Goal: Transaction & Acquisition: Purchase product/service

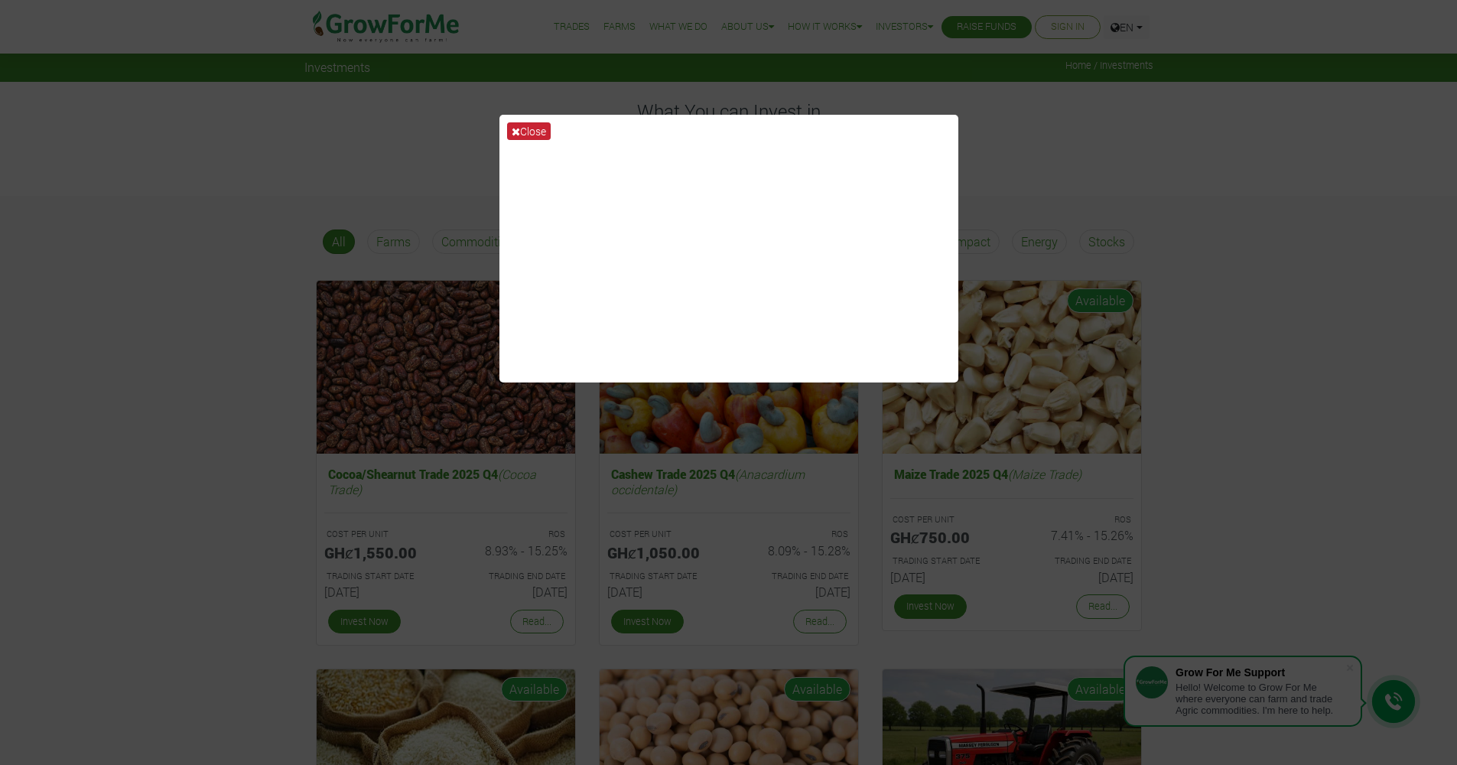
click at [542, 132] on button "Close" at bounding box center [529, 131] width 44 height 18
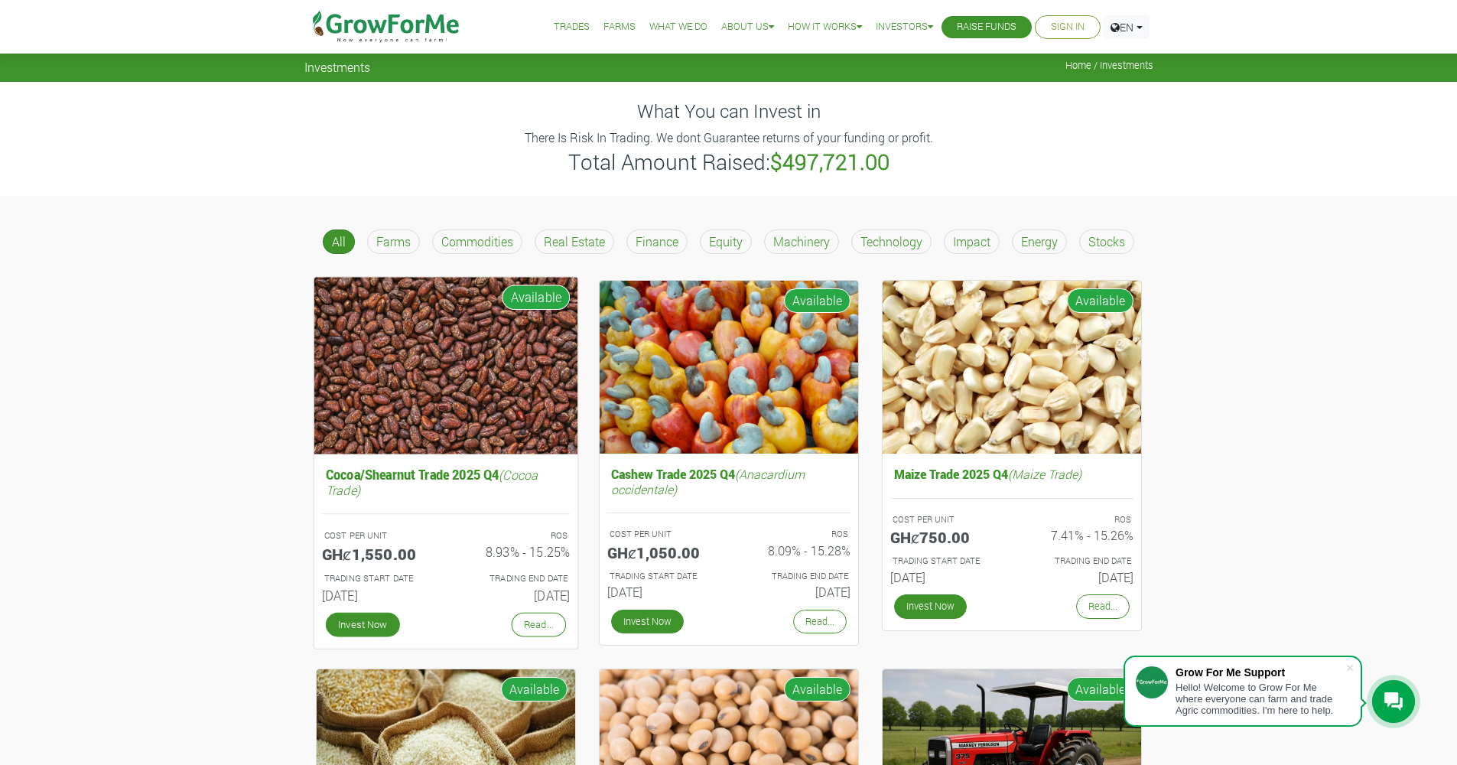
click at [470, 476] on h5 "Cocoa/Shearnut Trade 2025 Q4 (Cocoa Trade)" at bounding box center [445, 481] width 248 height 37
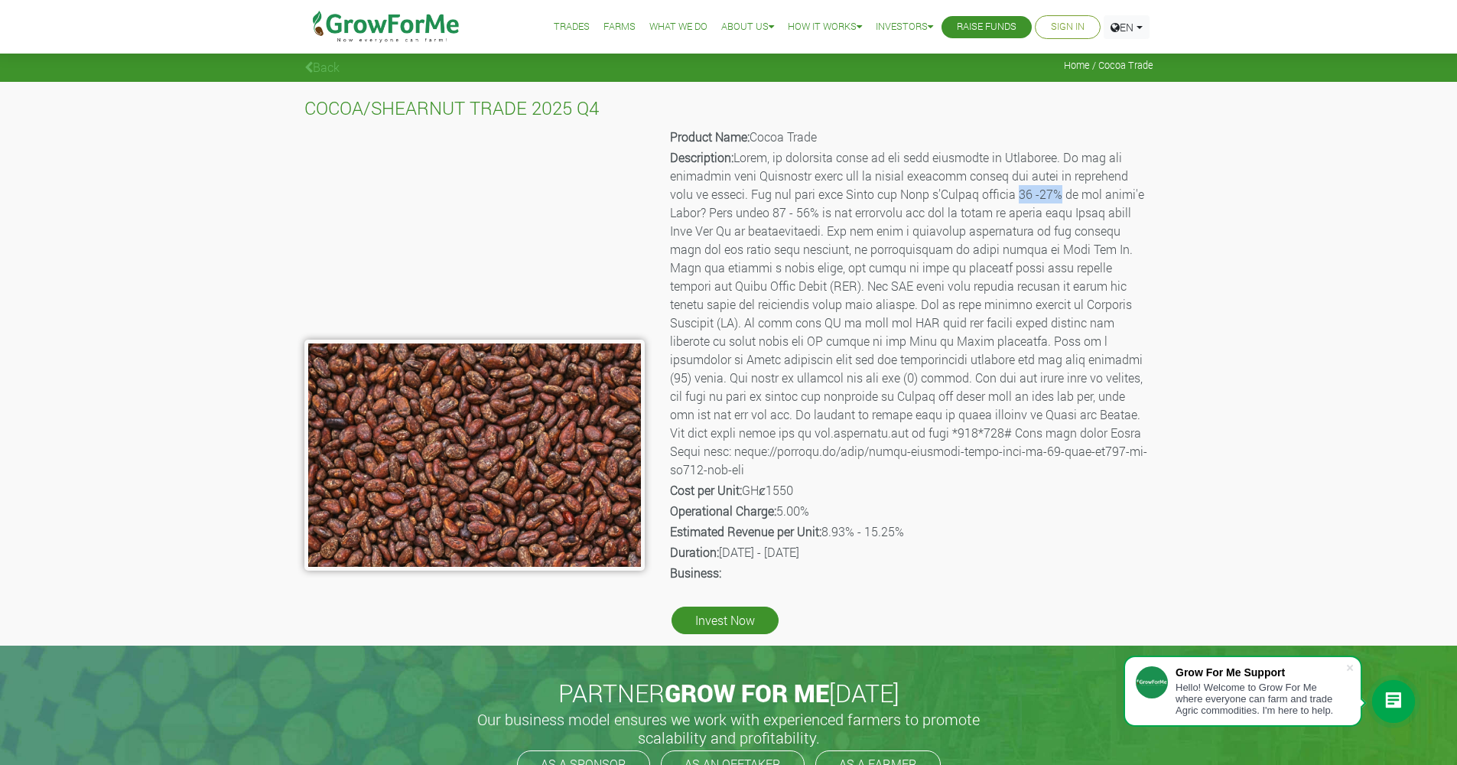
drag, startPoint x: 1028, startPoint y: 195, endPoint x: 1069, endPoint y: 195, distance: 41.3
click at [1069, 195] on p "Description:" at bounding box center [910, 313] width 481 height 330
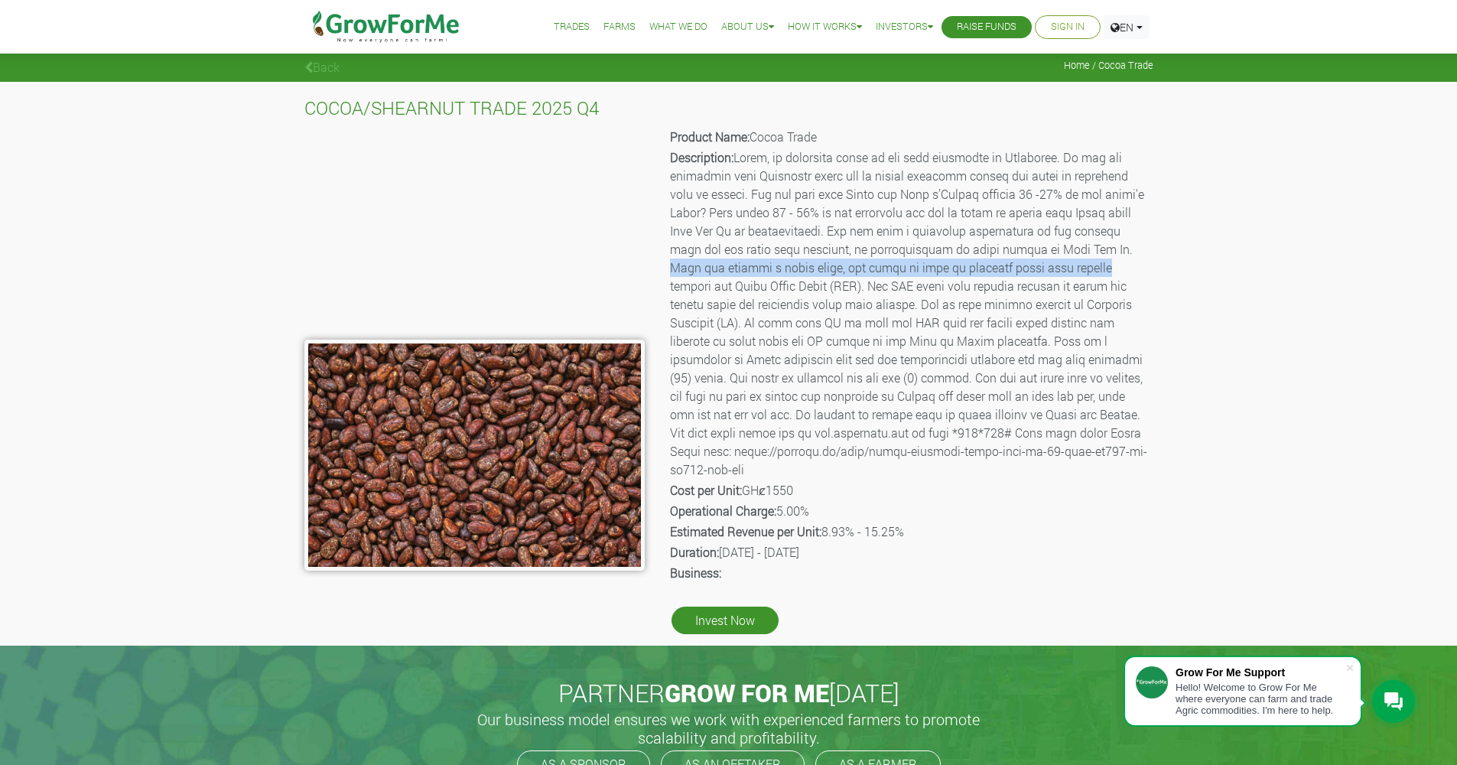
drag, startPoint x: 691, startPoint y: 265, endPoint x: 1151, endPoint y: 274, distance: 459.8
click at [1151, 274] on div "Product Name: Cocoa Trade Description: Cost per Unit: GHȼ1550 Operational Charg…" at bounding box center [910, 381] width 509 height 512
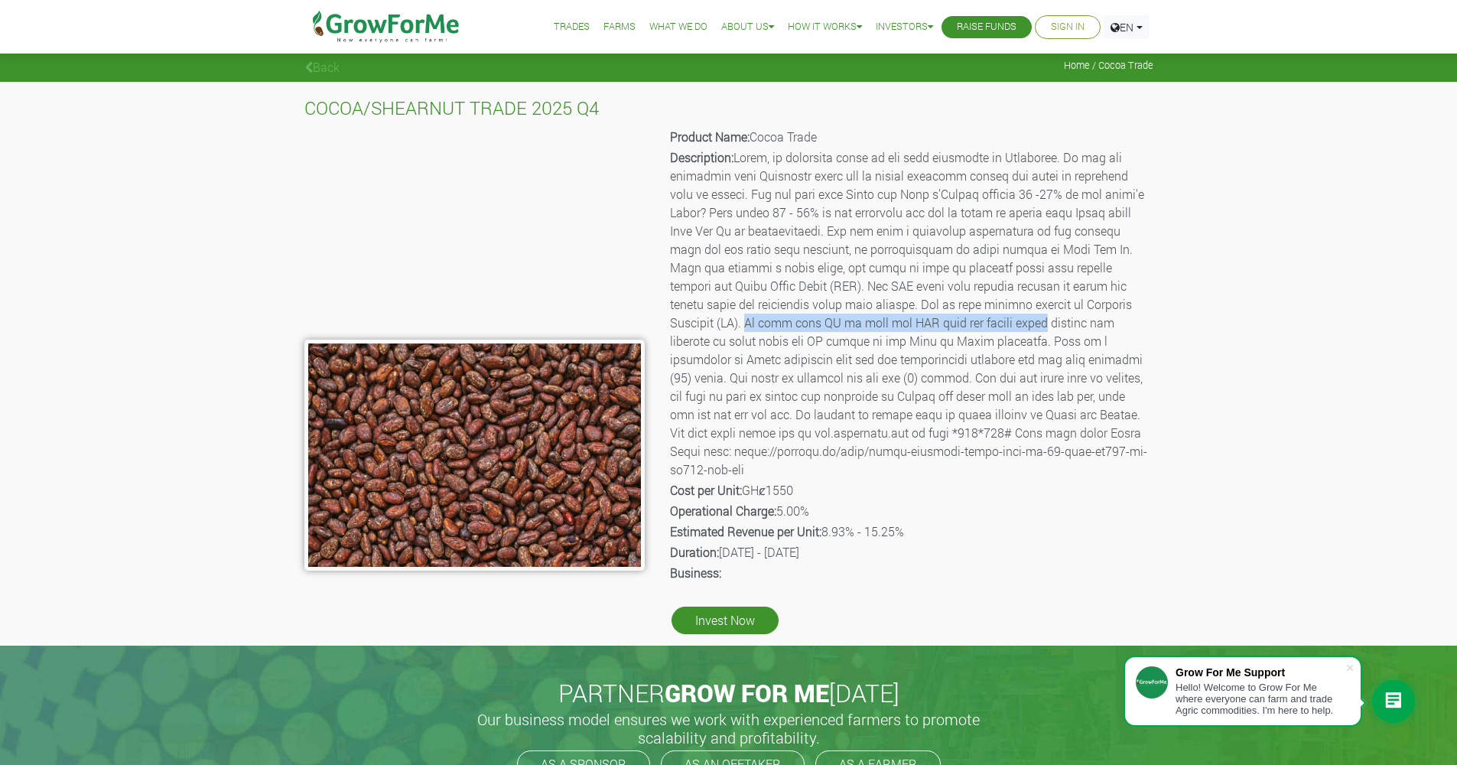
drag, startPoint x: 804, startPoint y: 325, endPoint x: 1137, endPoint y: 324, distance: 332.7
click at [1137, 324] on p "Description:" at bounding box center [910, 313] width 481 height 330
drag, startPoint x: 672, startPoint y: 491, endPoint x: 823, endPoint y: 493, distance: 151.5
click at [823, 493] on p "Cost per Unit: GHȼ1550" at bounding box center [910, 490] width 481 height 18
drag, startPoint x: 672, startPoint y: 513, endPoint x: 837, endPoint y: 513, distance: 165.2
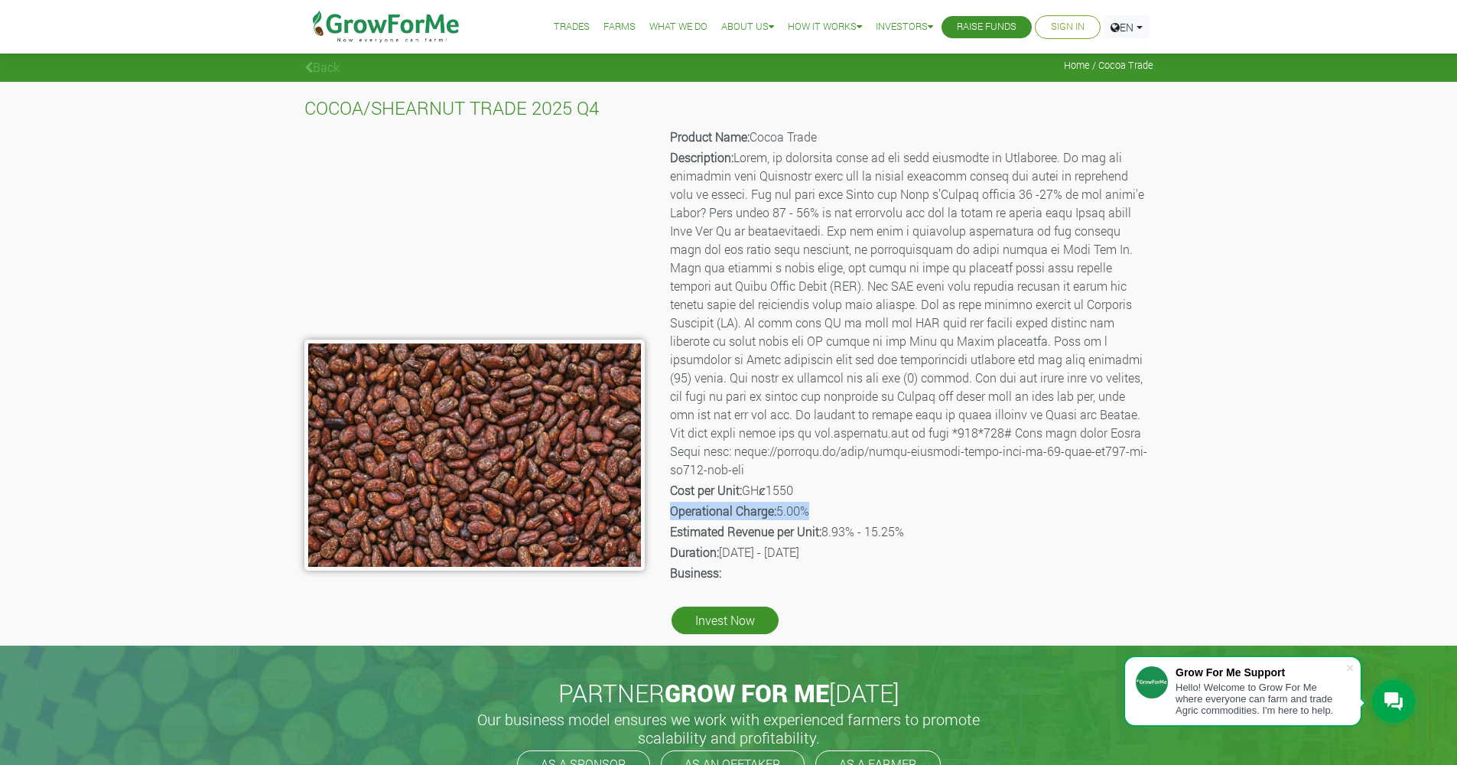
click at [837, 513] on p "Operational Charge: 5.00%" at bounding box center [910, 511] width 481 height 18
drag, startPoint x: 671, startPoint y: 532, endPoint x: 948, endPoint y: 529, distance: 276.9
click at [948, 529] on p "Estimated Revenue per Unit: 8.93% - 15.25%" at bounding box center [910, 531] width 481 height 18
drag, startPoint x: 669, startPoint y: 556, endPoint x: 906, endPoint y: 545, distance: 236.6
click at [906, 545] on p "Duration: 01st Oct 2025 - 31st Mar 2026" at bounding box center [910, 552] width 481 height 18
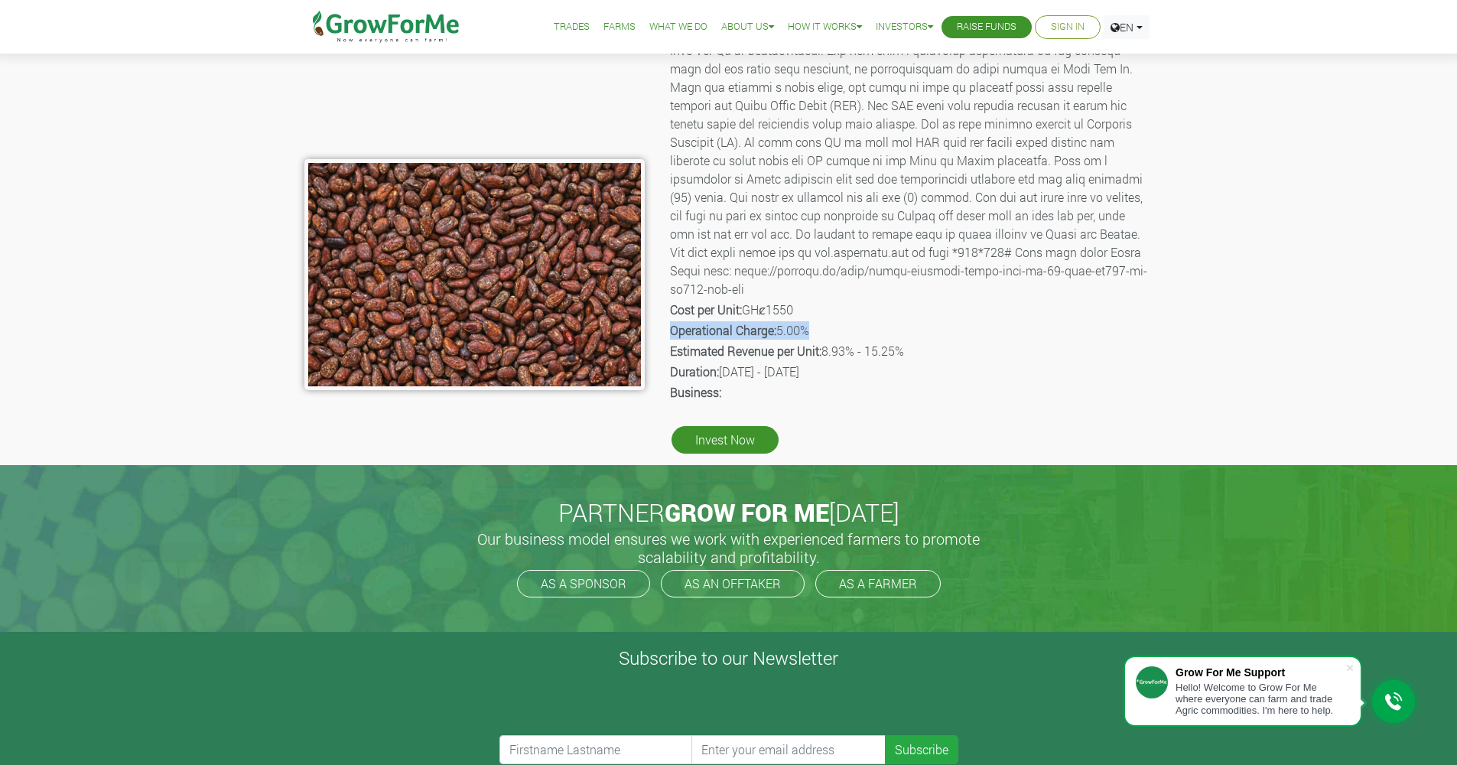
scroll to position [267, 0]
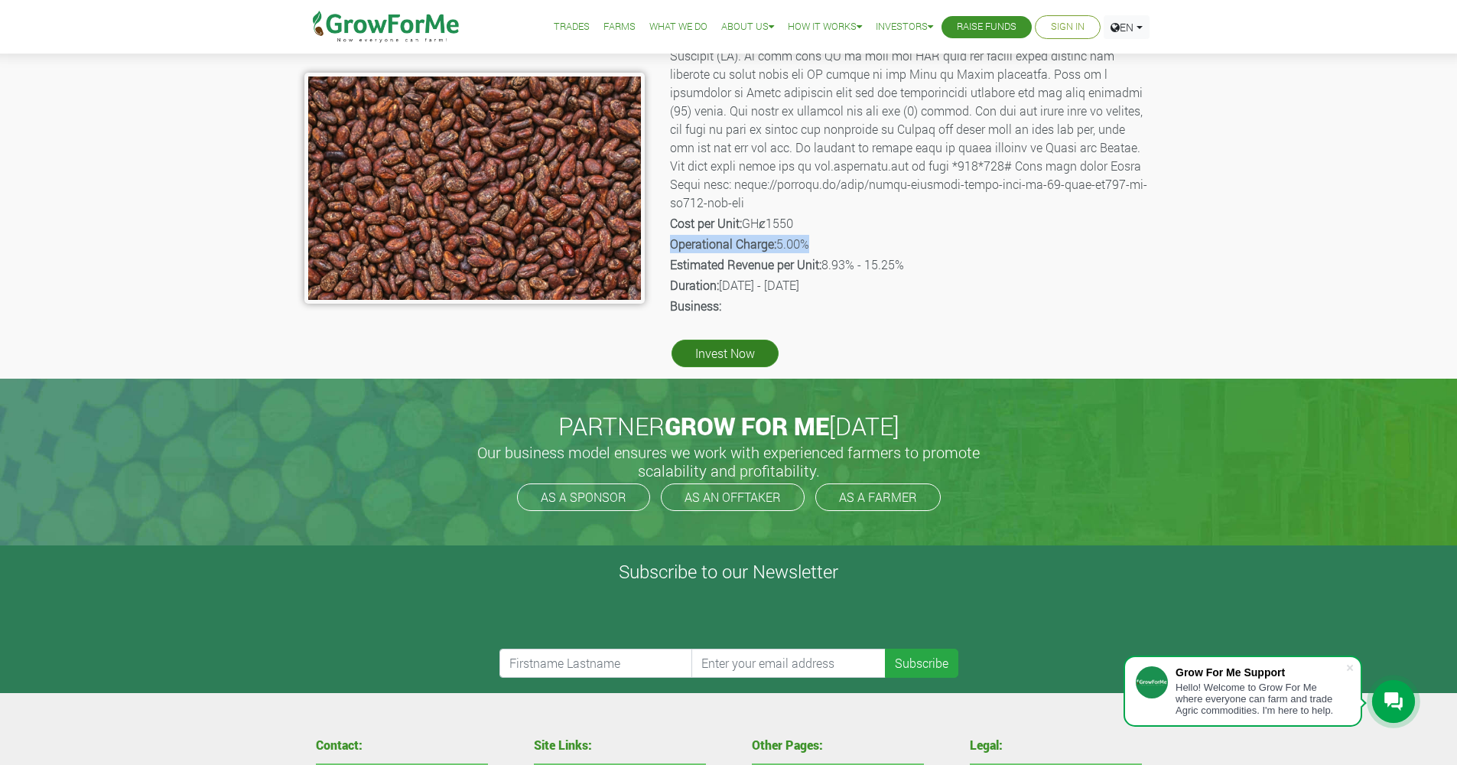
click at [751, 363] on link "Invest Now" at bounding box center [725, 354] width 107 height 28
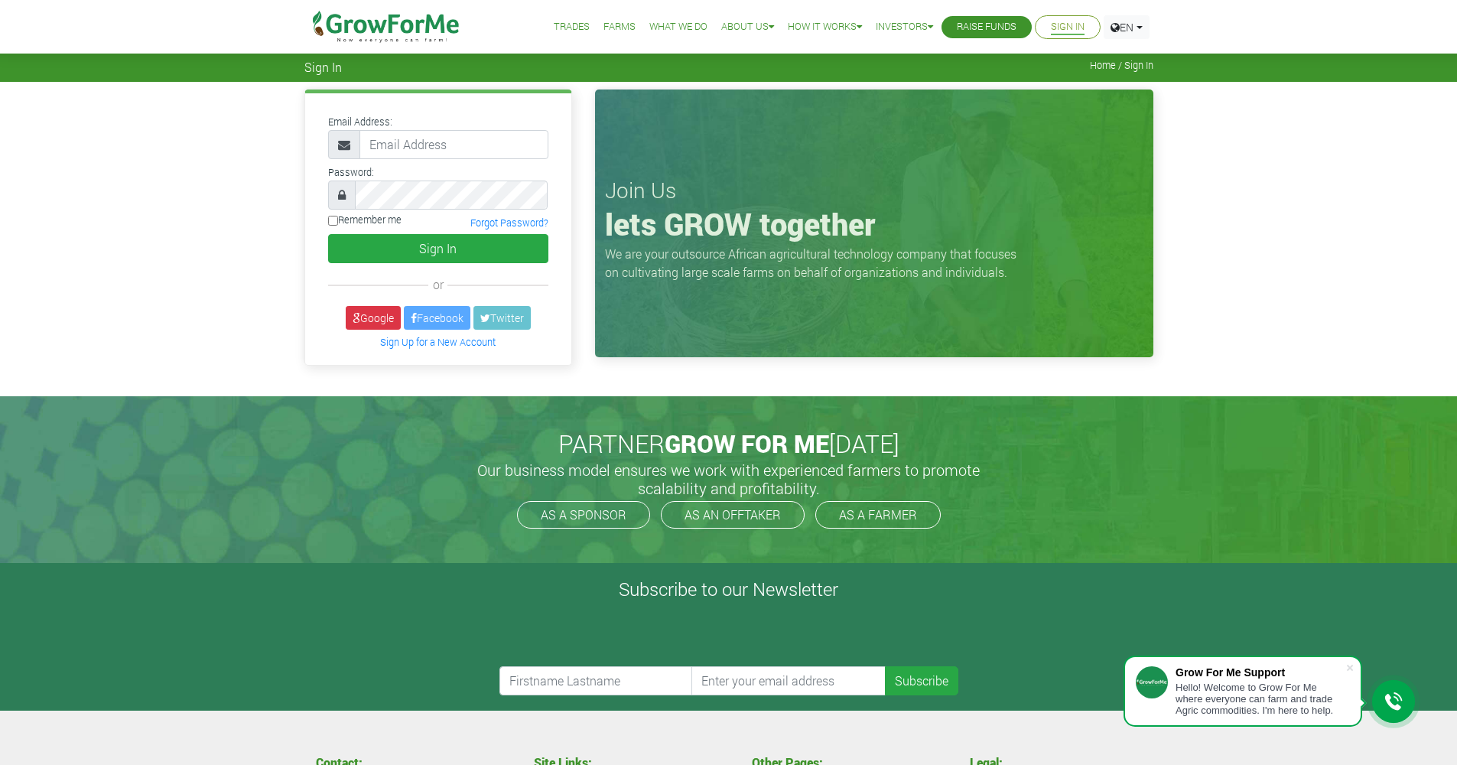
click at [986, 28] on link "Raise Funds" at bounding box center [987, 27] width 60 height 16
click at [561, 26] on link "Trades" at bounding box center [572, 27] width 36 height 16
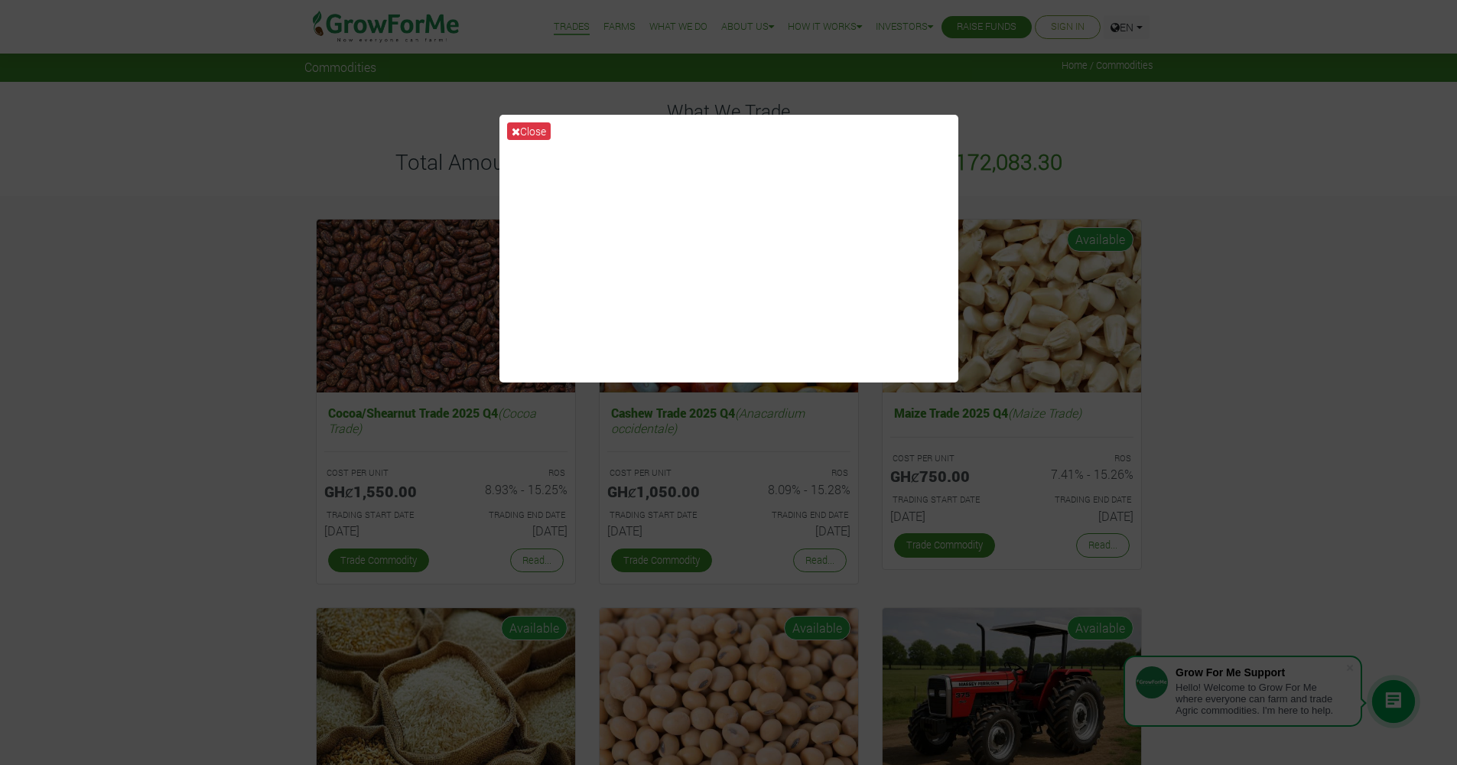
click at [1008, 282] on div "Close" at bounding box center [728, 382] width 1457 height 765
click at [543, 134] on button "Close" at bounding box center [529, 131] width 44 height 18
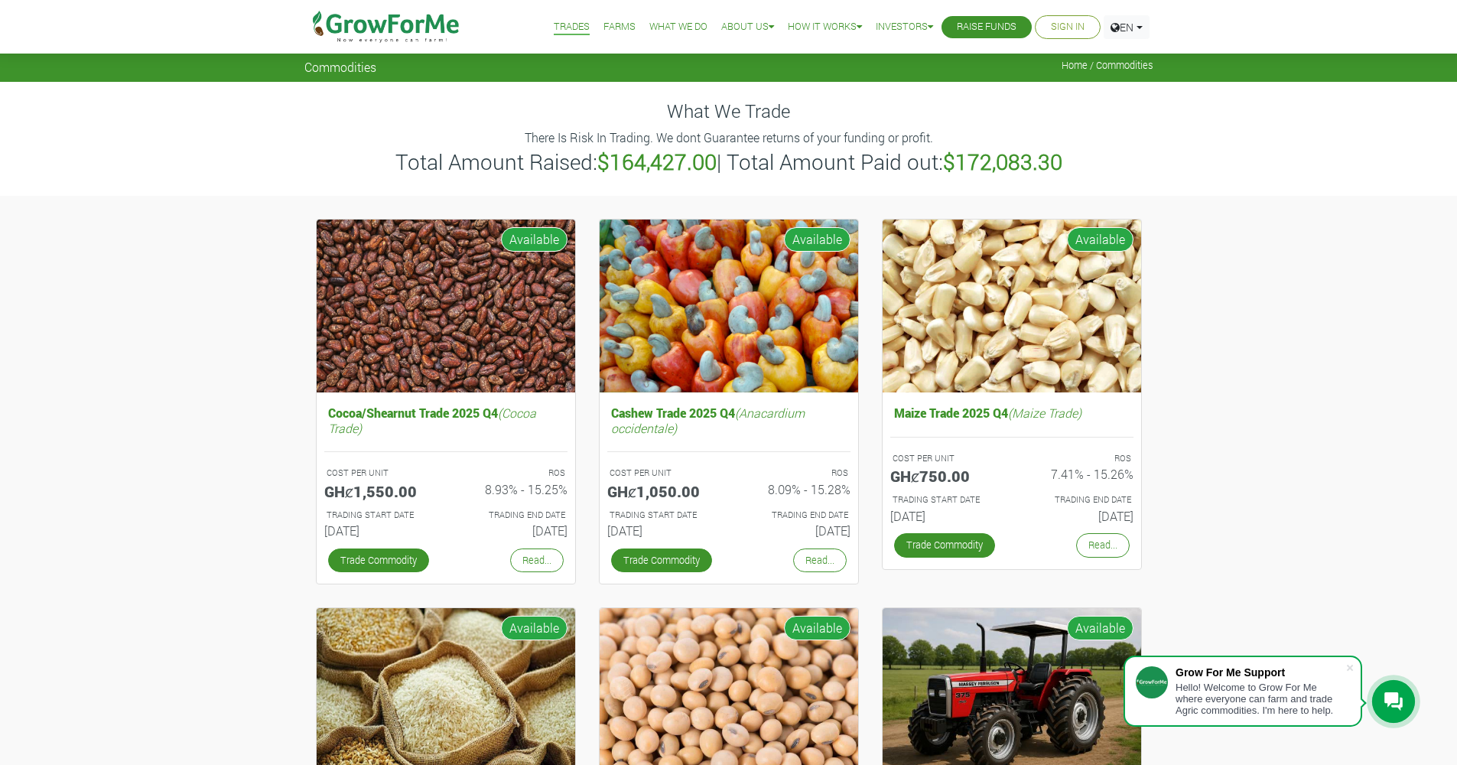
click at [604, 22] on link "Farms" at bounding box center [620, 27] width 32 height 16
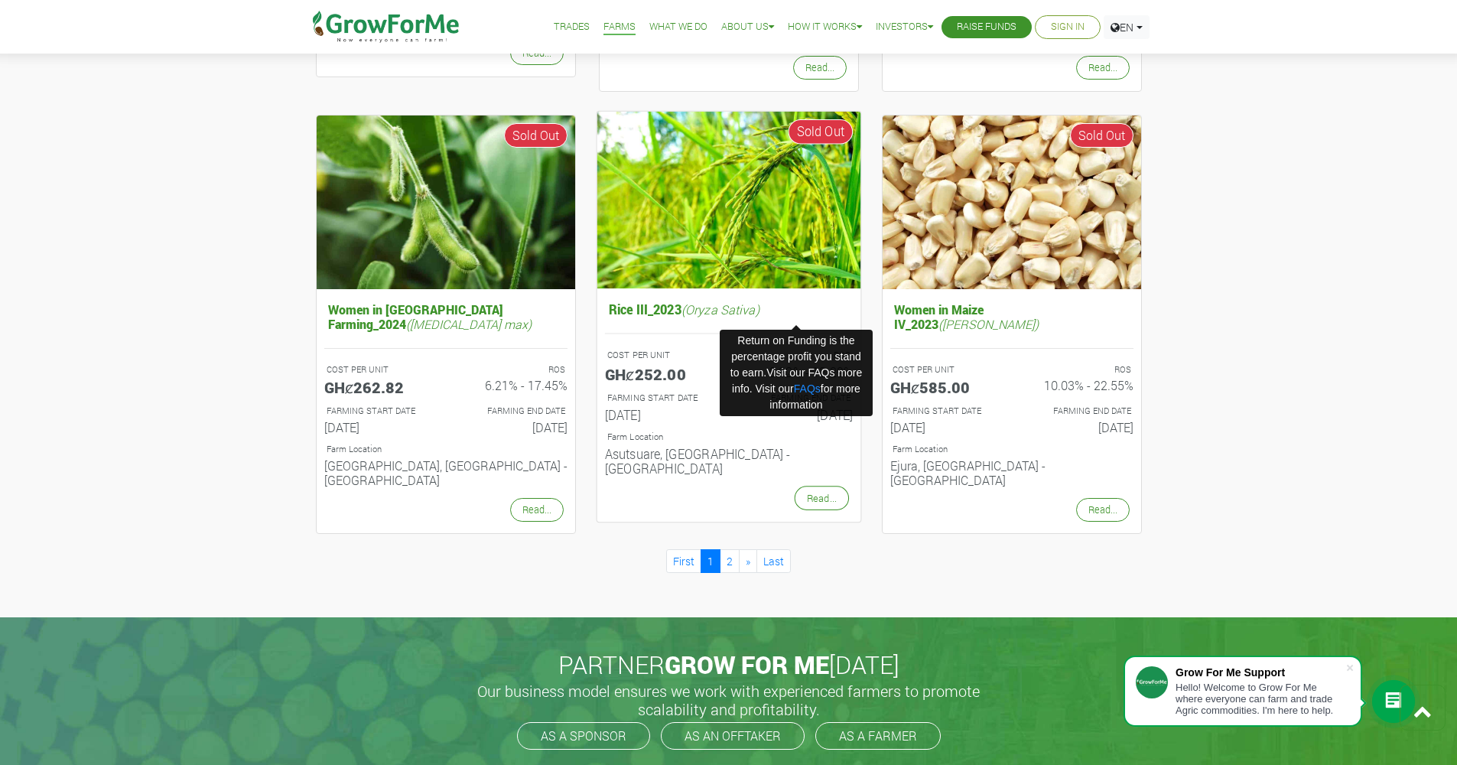
scroll to position [1521, 0]
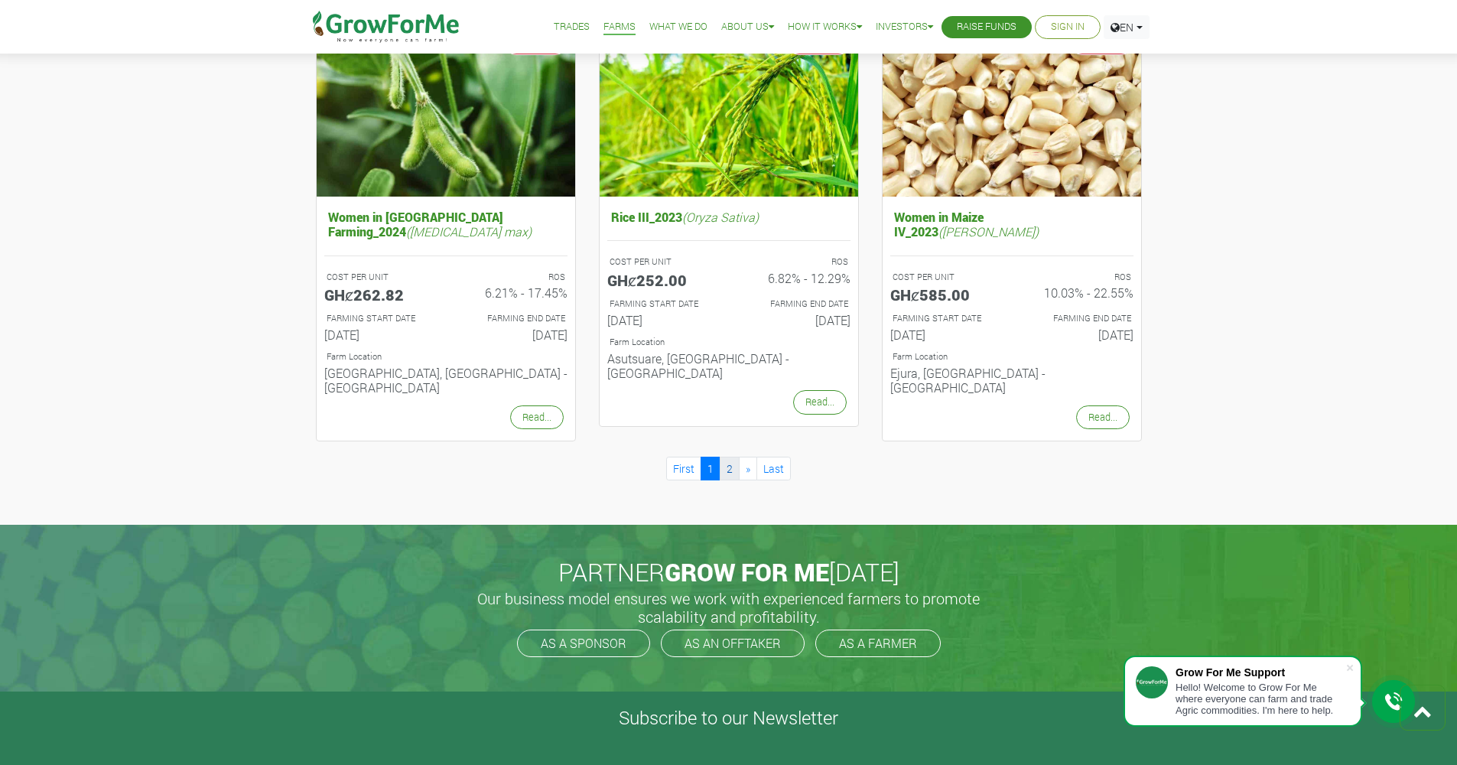
click at [730, 457] on link "2" at bounding box center [730, 469] width 20 height 24
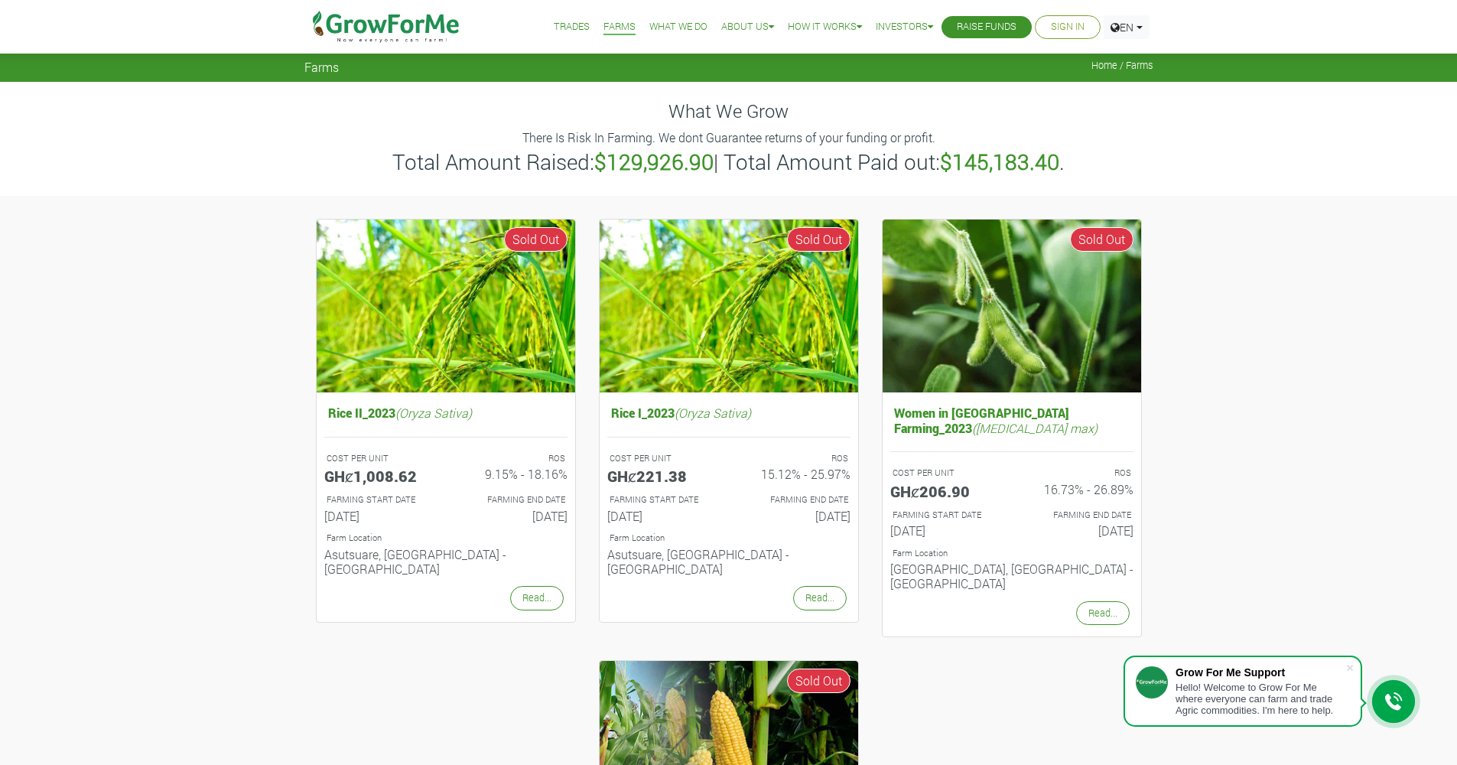
click at [664, 24] on link "What We Do" at bounding box center [678, 27] width 58 height 16
